Goal: Information Seeking & Learning: Learn about a topic

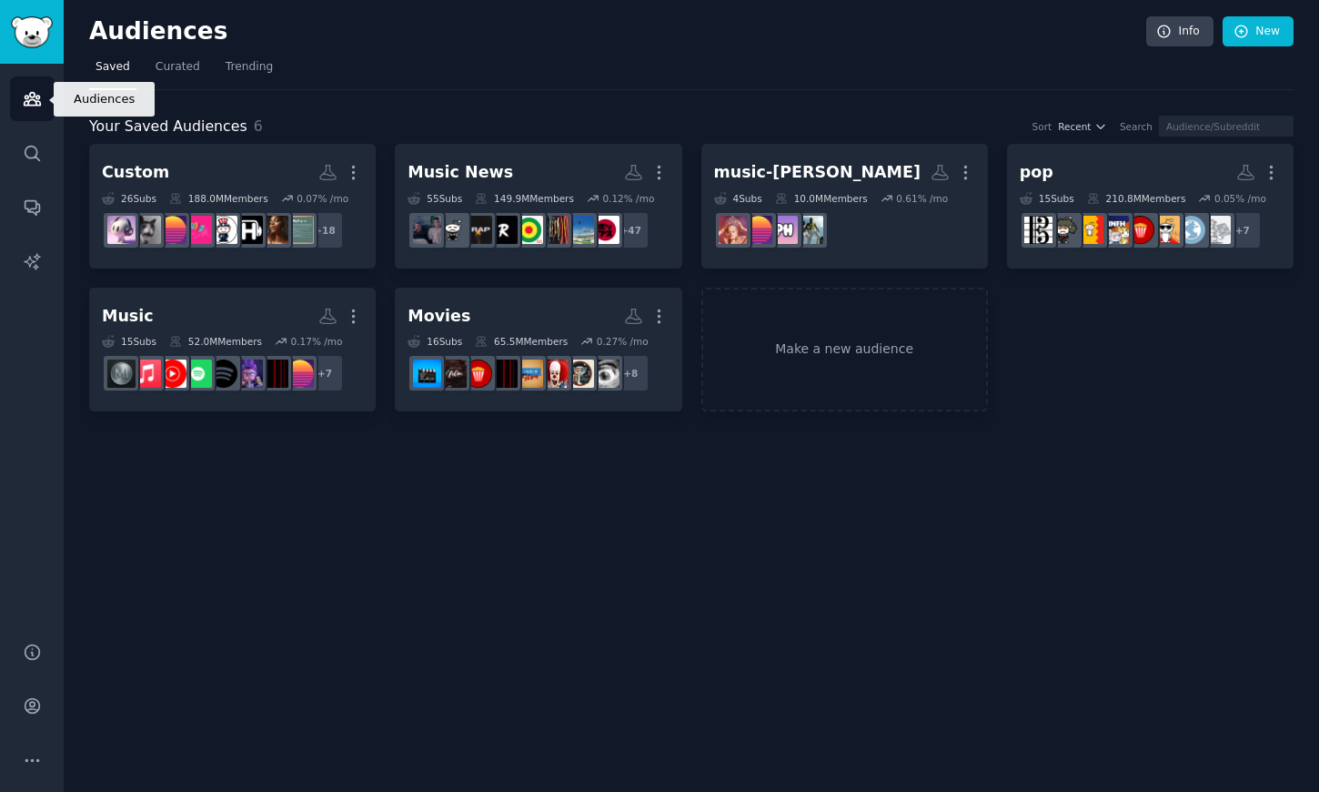
click at [41, 100] on link "Audiences" at bounding box center [32, 98] width 45 height 45
click at [257, 66] on span "Trending" at bounding box center [249, 67] width 47 height 16
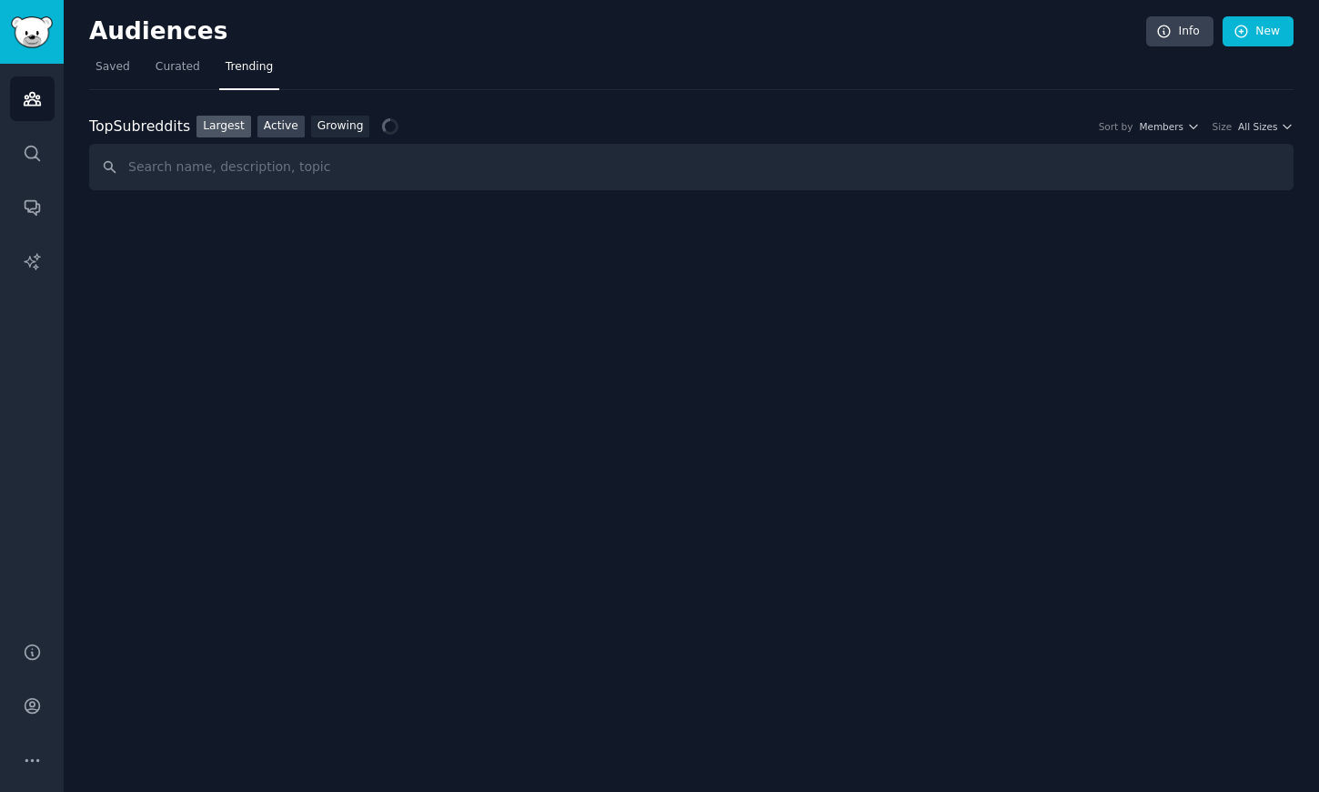
click at [271, 118] on link "Active" at bounding box center [281, 127] width 47 height 23
click at [231, 125] on link "Largest" at bounding box center [224, 127] width 55 height 23
click at [379, 167] on input "text" at bounding box center [691, 167] width 1205 height 46
type input "retail deals"
click at [44, 151] on link "Search" at bounding box center [32, 153] width 45 height 45
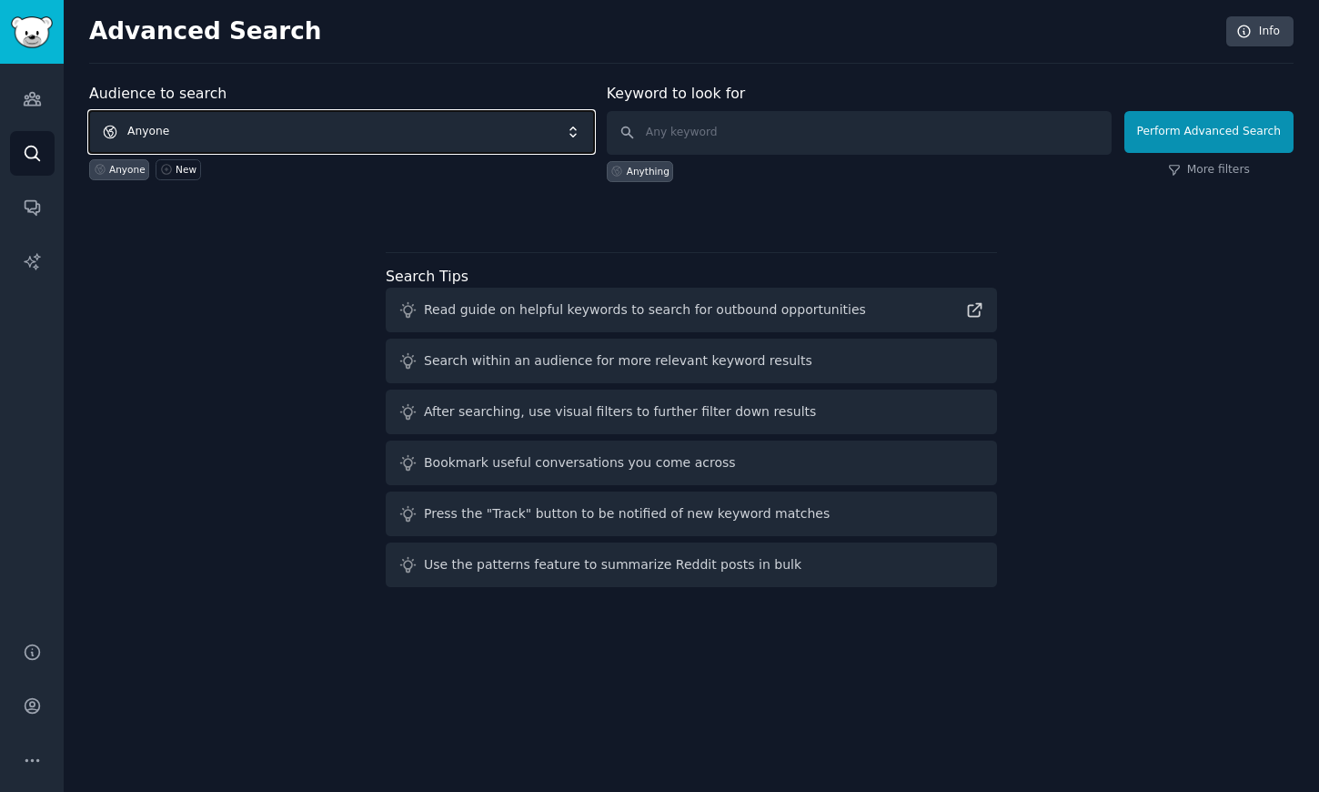
click at [401, 124] on span "Anyone" at bounding box center [341, 132] width 505 height 42
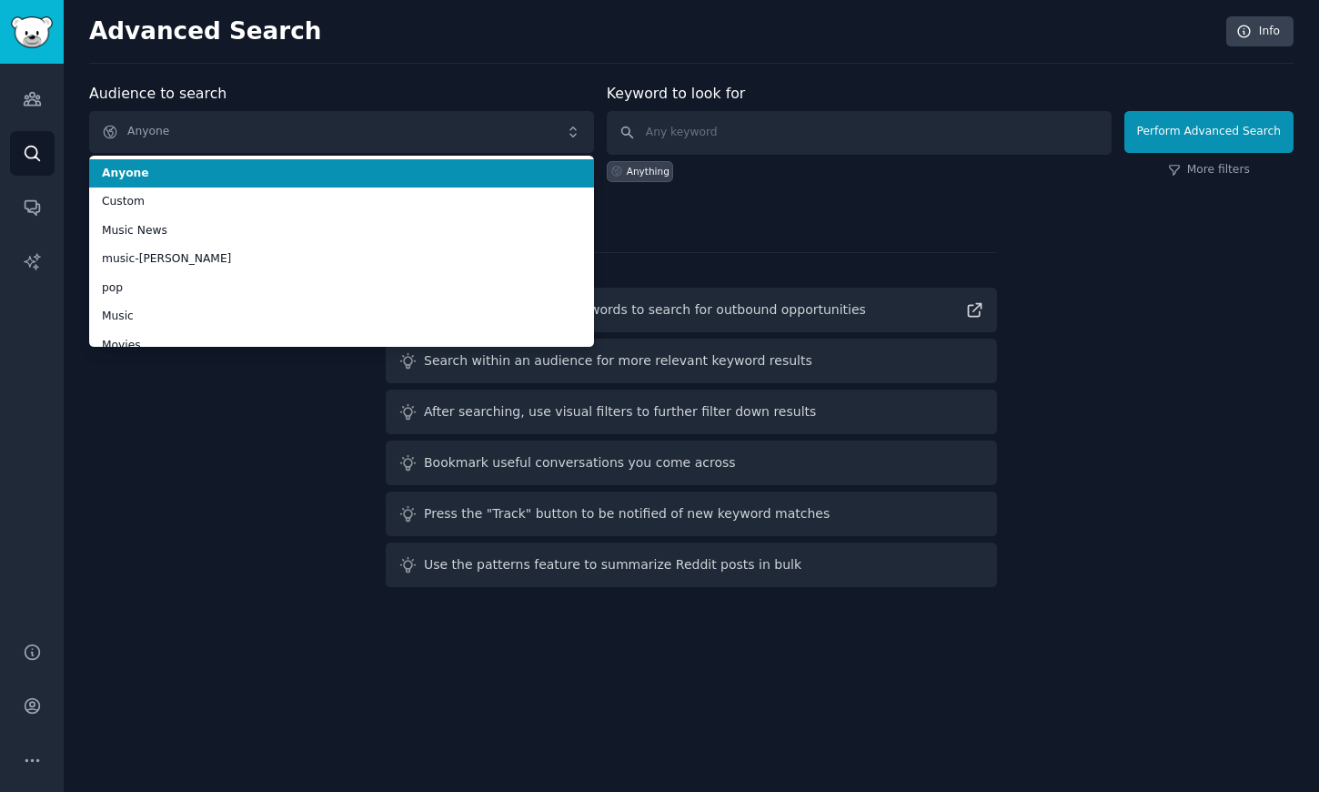
click at [395, 47] on div "Advanced Search Info" at bounding box center [691, 39] width 1205 height 47
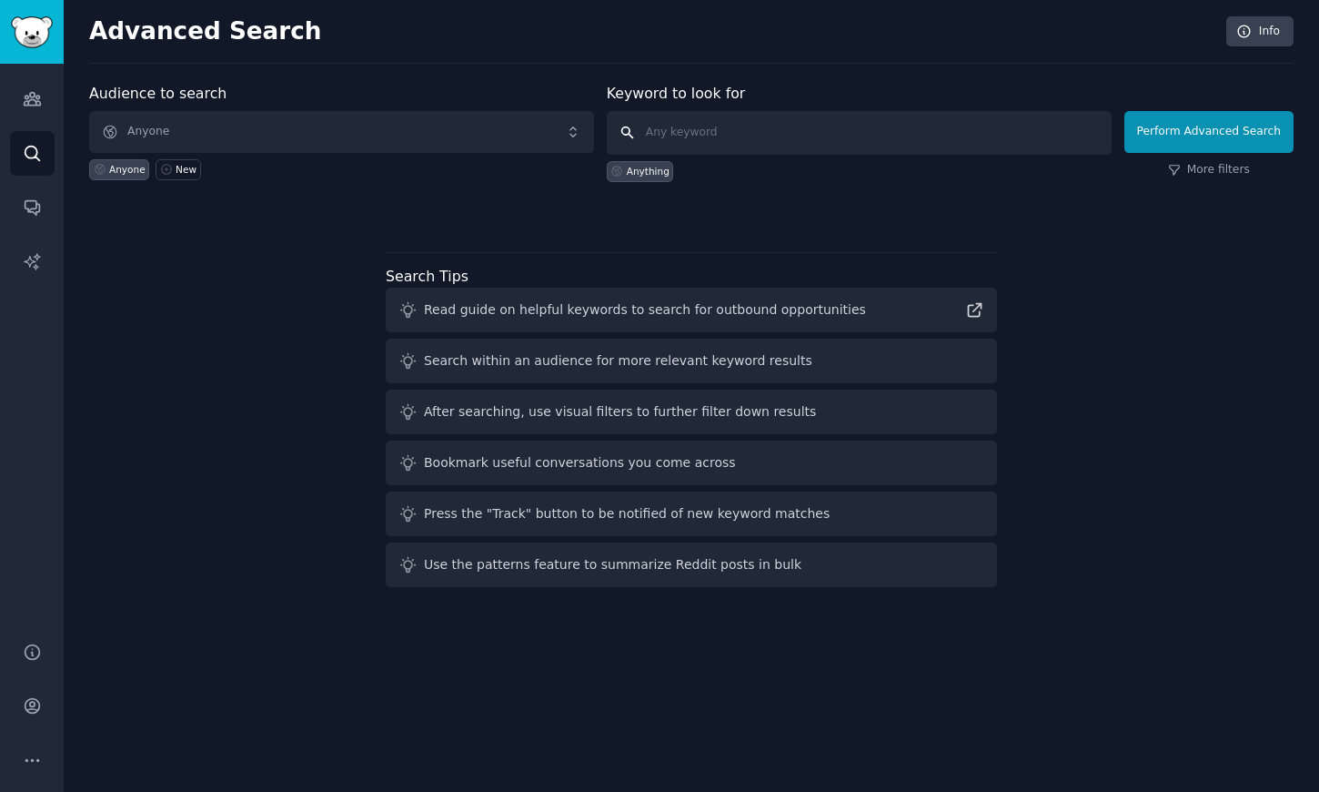
click at [780, 127] on input "text" at bounding box center [859, 133] width 505 height 44
type input "retail deals"
click button "Perform Advanced Search" at bounding box center [1209, 132] width 169 height 42
